Goal: Navigation & Orientation: Understand site structure

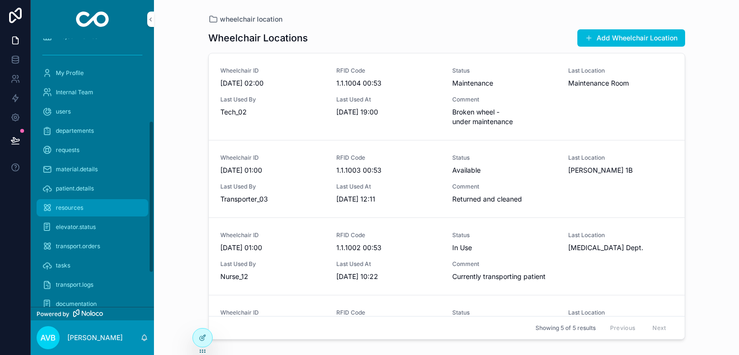
scroll to position [145, 0]
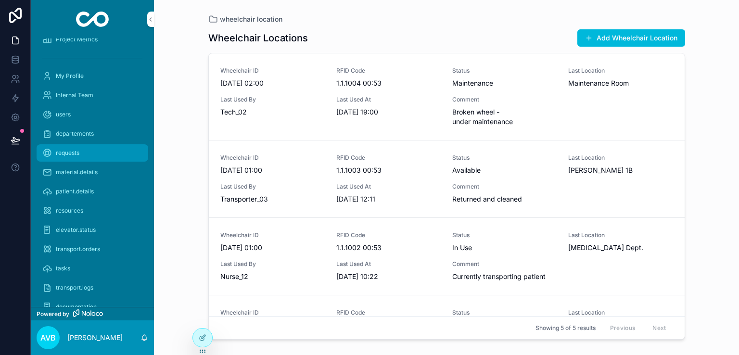
click at [72, 151] on span "requests" at bounding box center [68, 153] width 24 height 8
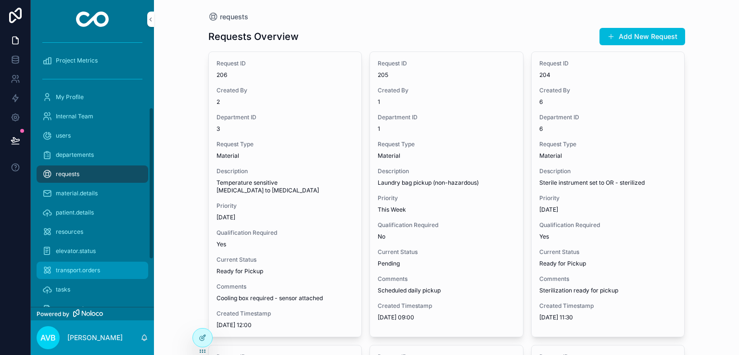
scroll to position [122, 0]
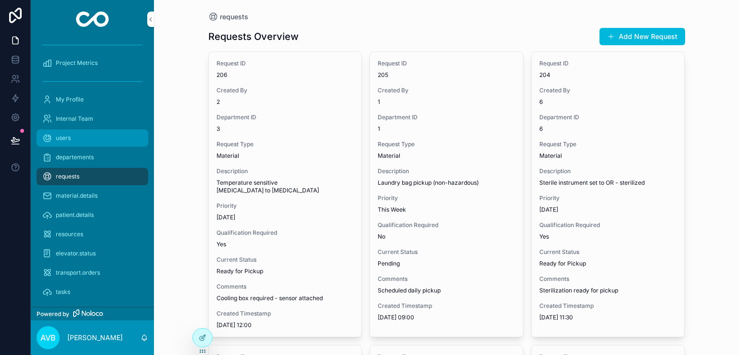
click at [75, 139] on div "users" at bounding box center [92, 137] width 100 height 15
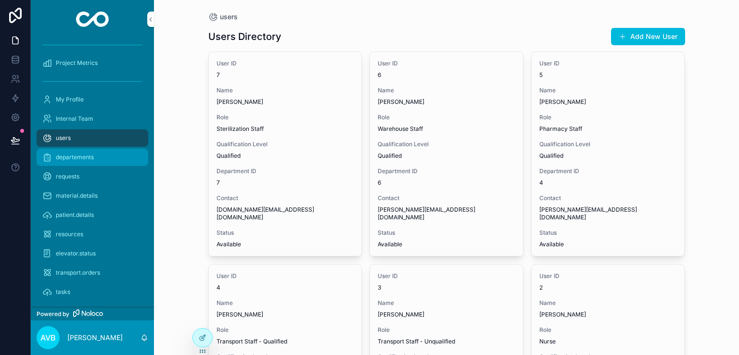
click at [79, 153] on span "departements" at bounding box center [75, 157] width 38 height 8
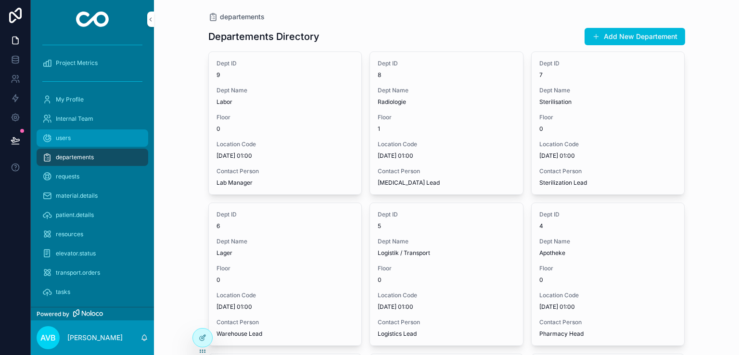
click at [80, 142] on div "users" at bounding box center [92, 137] width 100 height 15
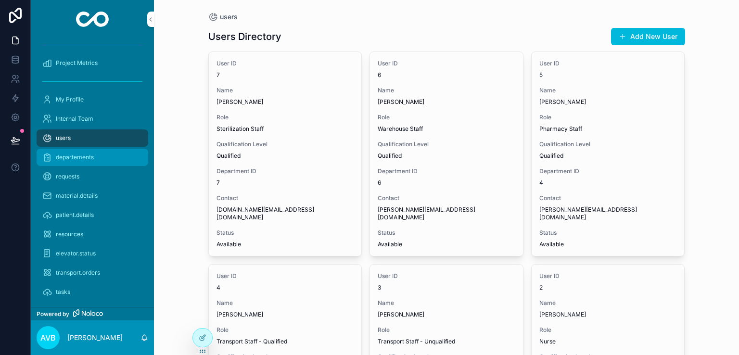
click at [83, 156] on span "departements" at bounding box center [75, 157] width 38 height 8
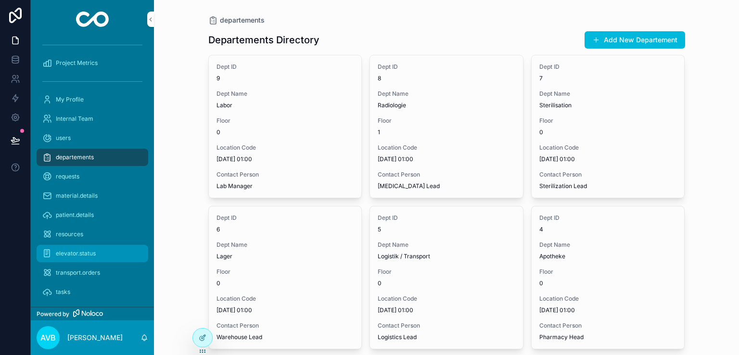
click at [80, 250] on span "elevator.status" at bounding box center [76, 254] width 40 height 8
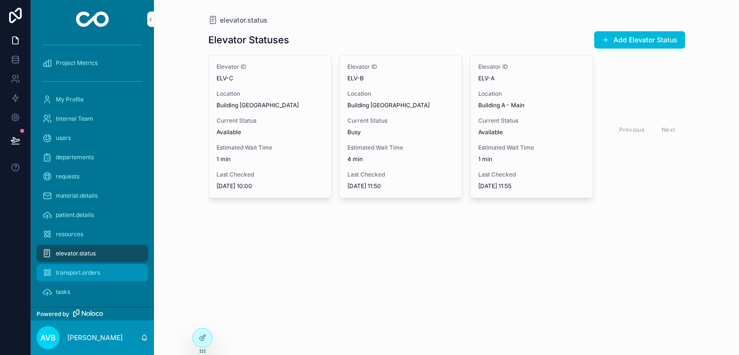
click at [101, 272] on div "transport.orders" at bounding box center [92, 272] width 100 height 15
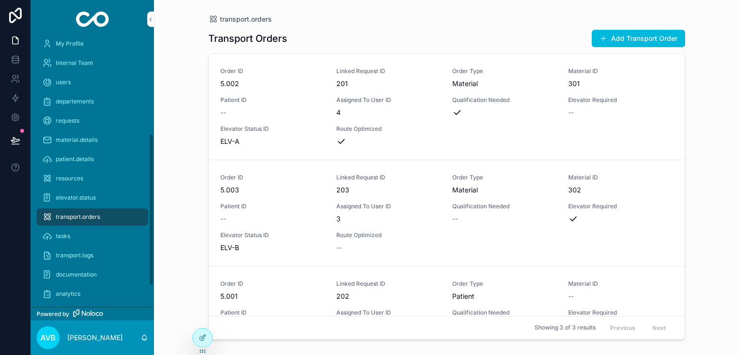
scroll to position [186, 0]
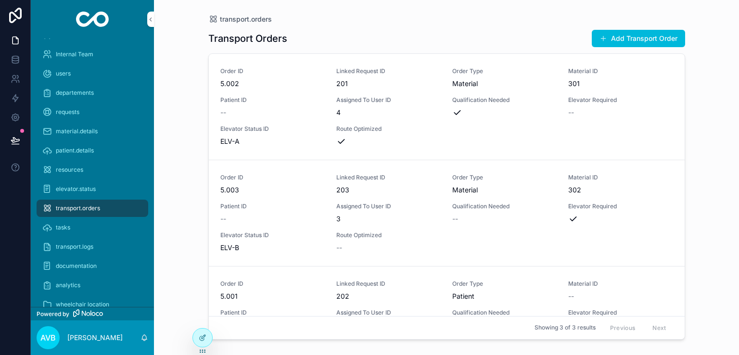
click at [101, 272] on div "documentation" at bounding box center [92, 265] width 100 height 15
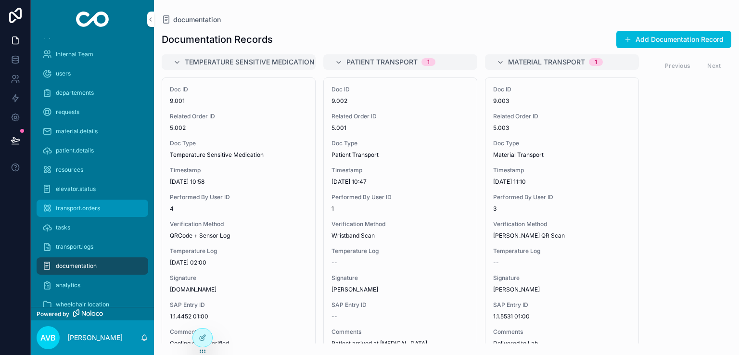
scroll to position [205, 0]
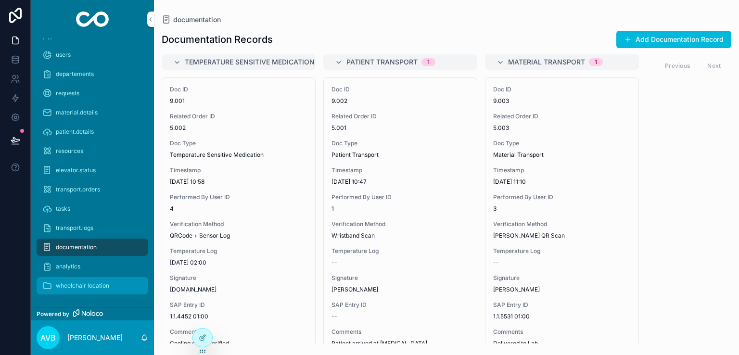
click at [98, 282] on span "wheelchair location" at bounding box center [82, 286] width 53 height 8
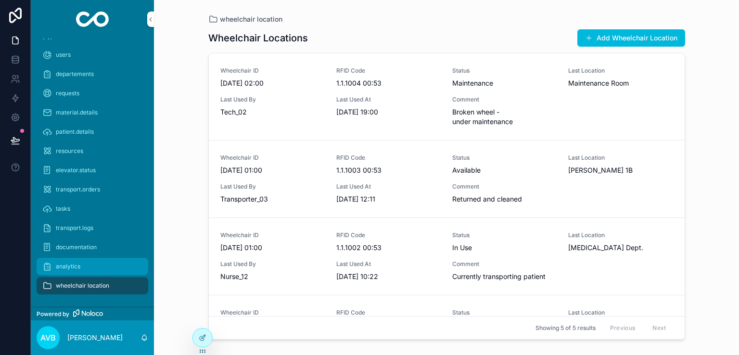
click at [88, 264] on div "analytics" at bounding box center [92, 266] width 100 height 15
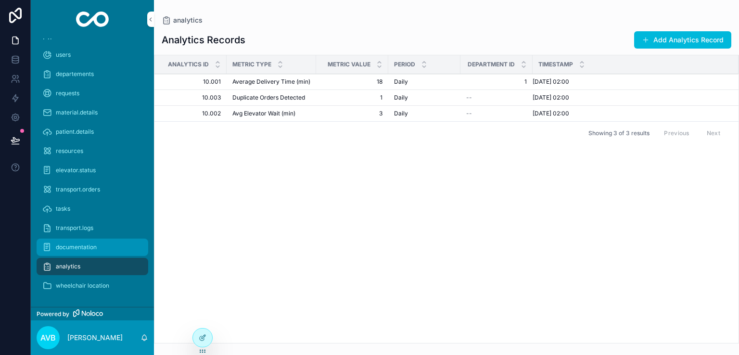
click at [80, 247] on span "documentation" at bounding box center [76, 247] width 41 height 8
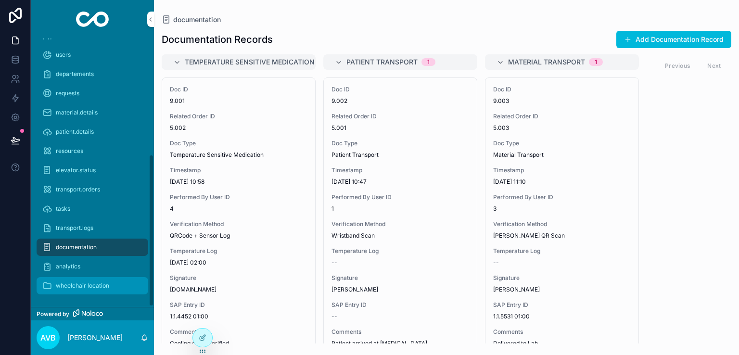
click at [94, 284] on span "wheelchair location" at bounding box center [82, 286] width 53 height 8
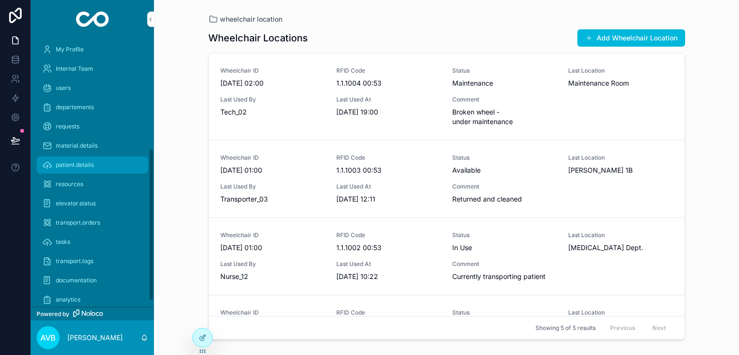
scroll to position [205, 0]
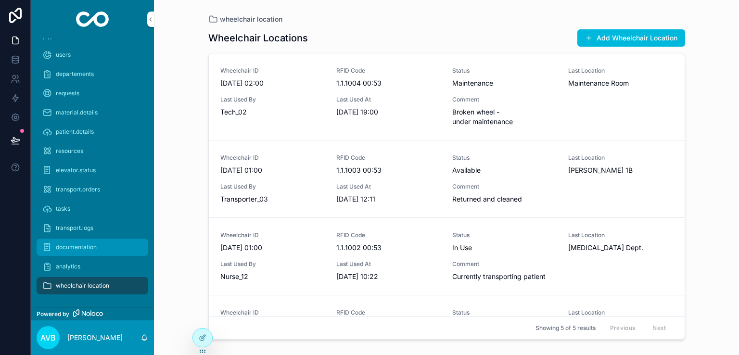
click at [83, 243] on span "documentation" at bounding box center [76, 247] width 41 height 8
